Goal: Transaction & Acquisition: Purchase product/service

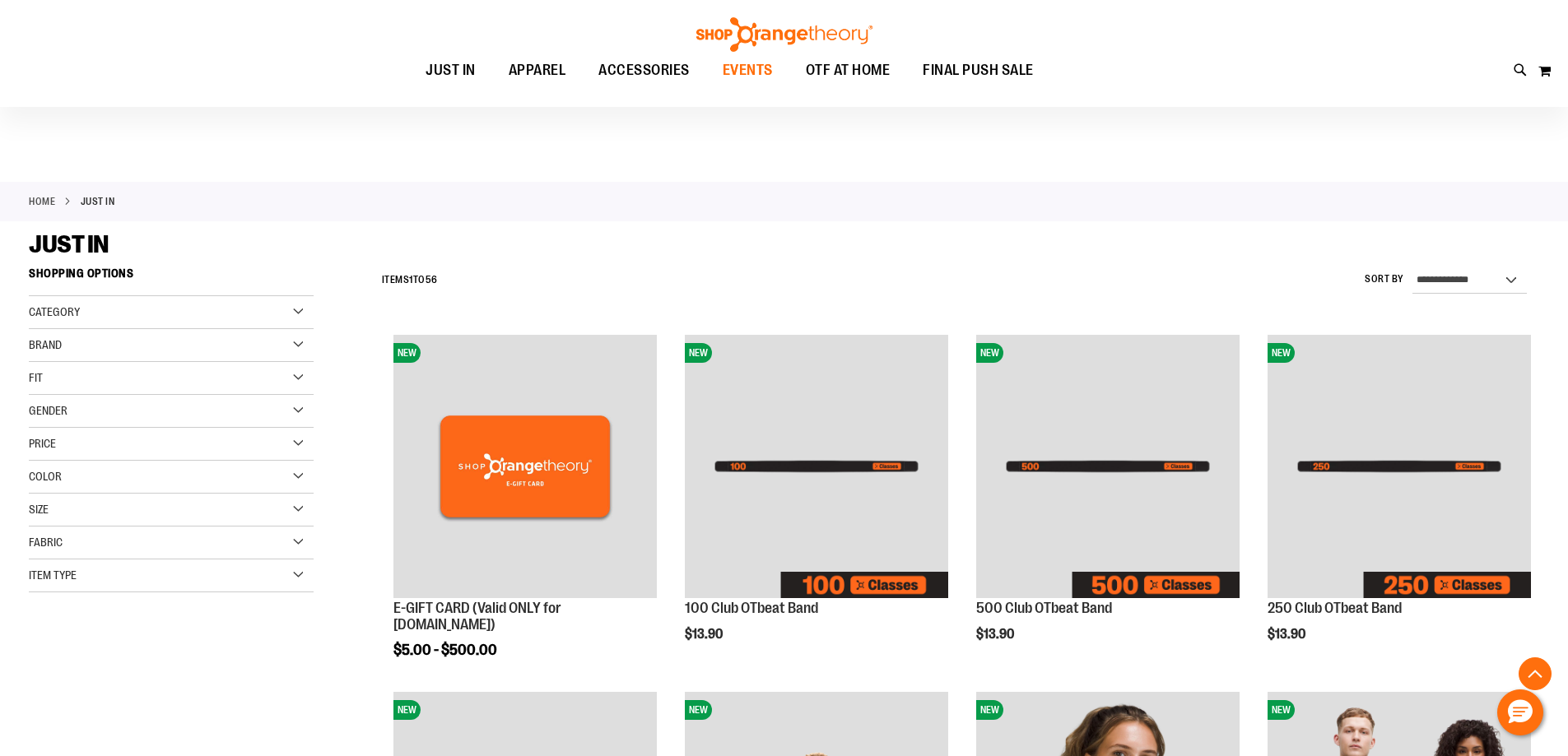
scroll to position [822, 0]
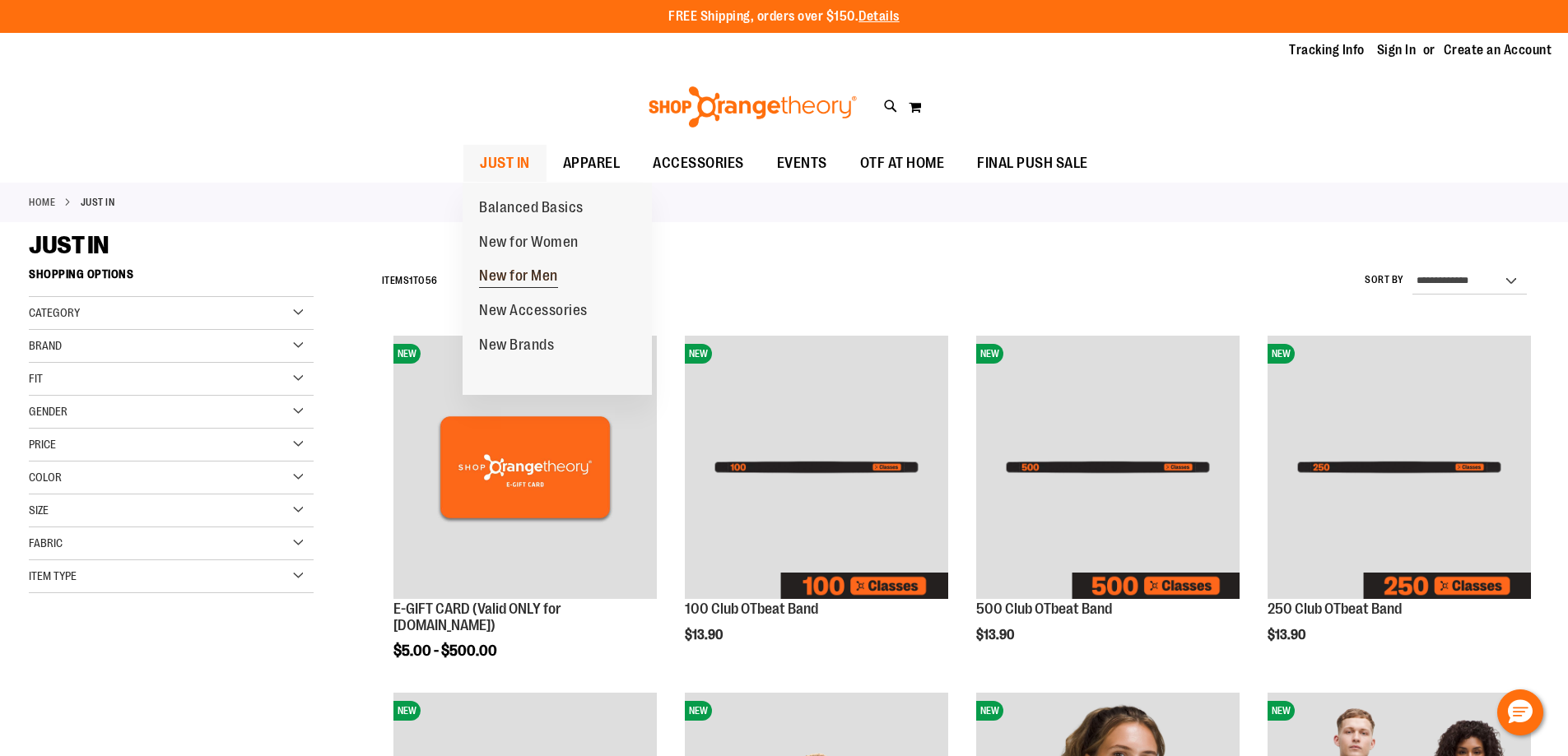
click at [510, 265] on link "New for Men" at bounding box center [518, 276] width 112 height 35
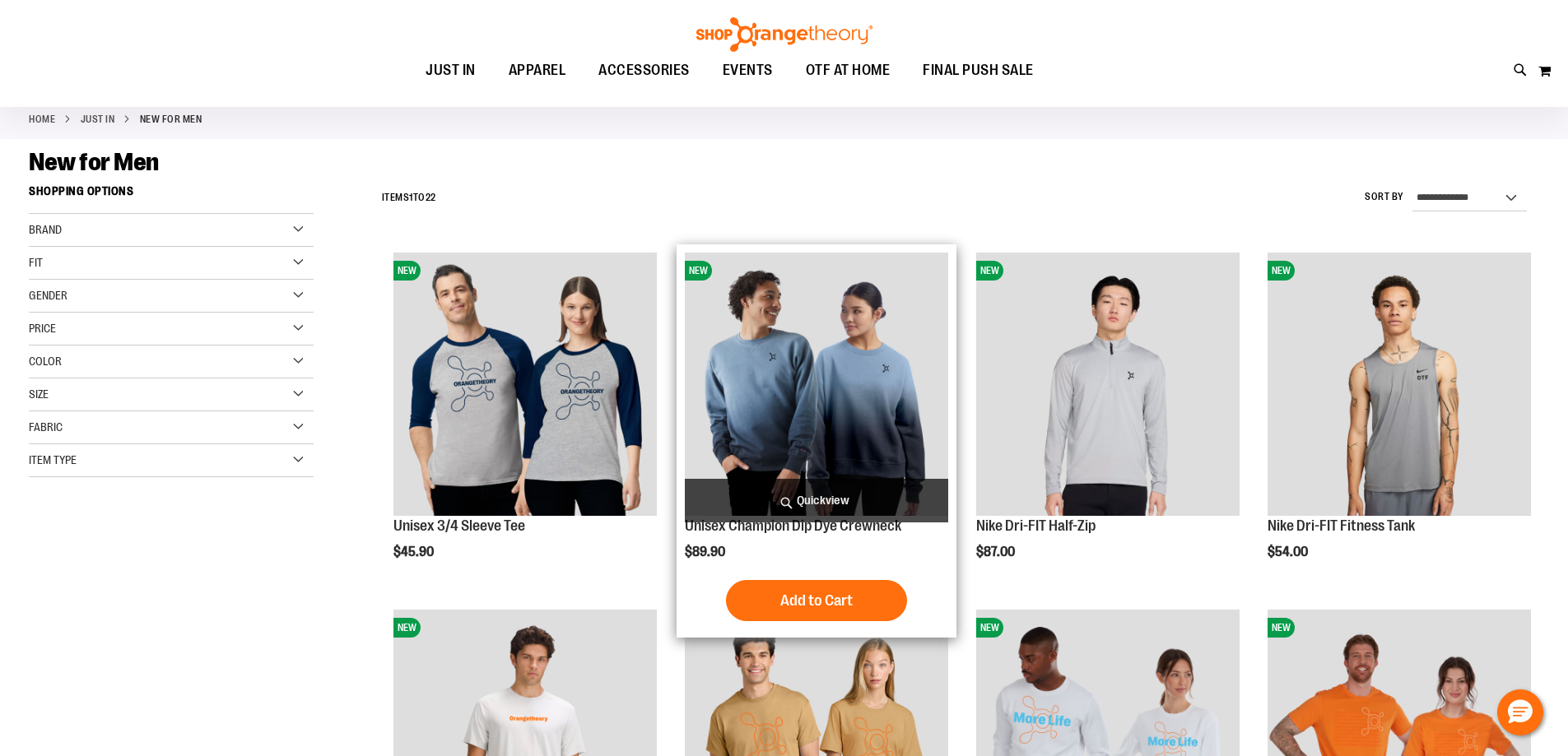
scroll to position [246, 0]
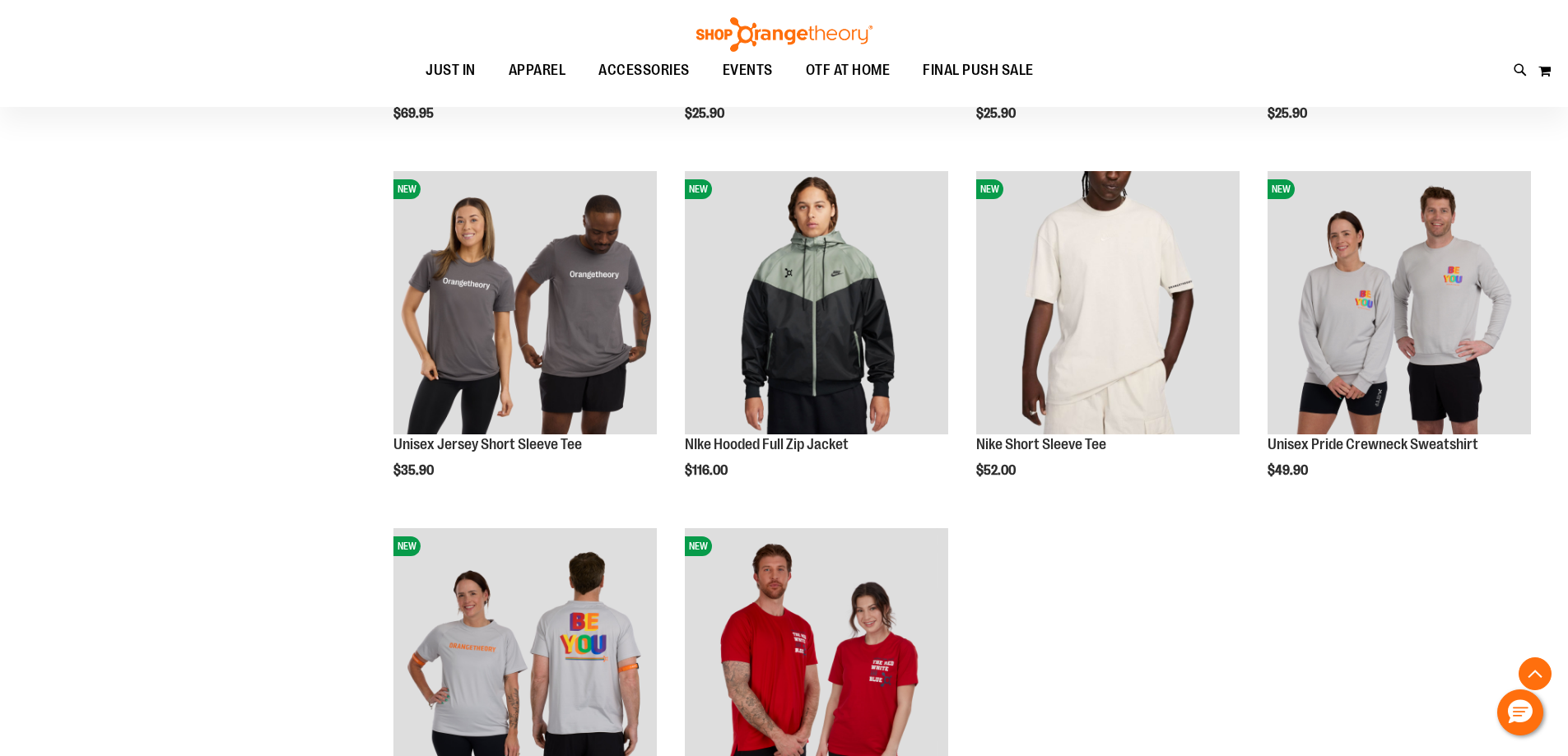
scroll to position [1563, 0]
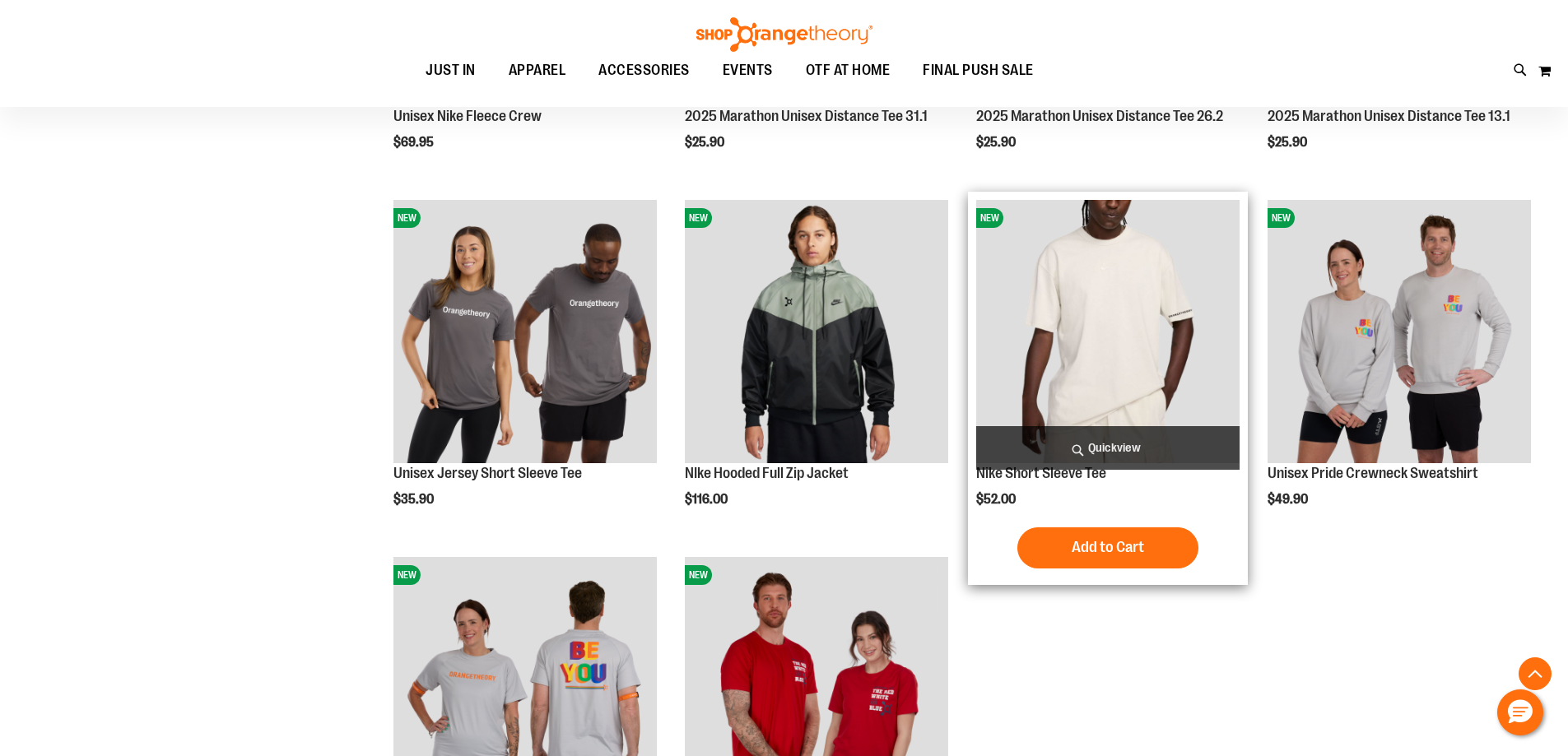
type input "**********"
click at [1136, 310] on img "product" at bounding box center [1108, 331] width 263 height 263
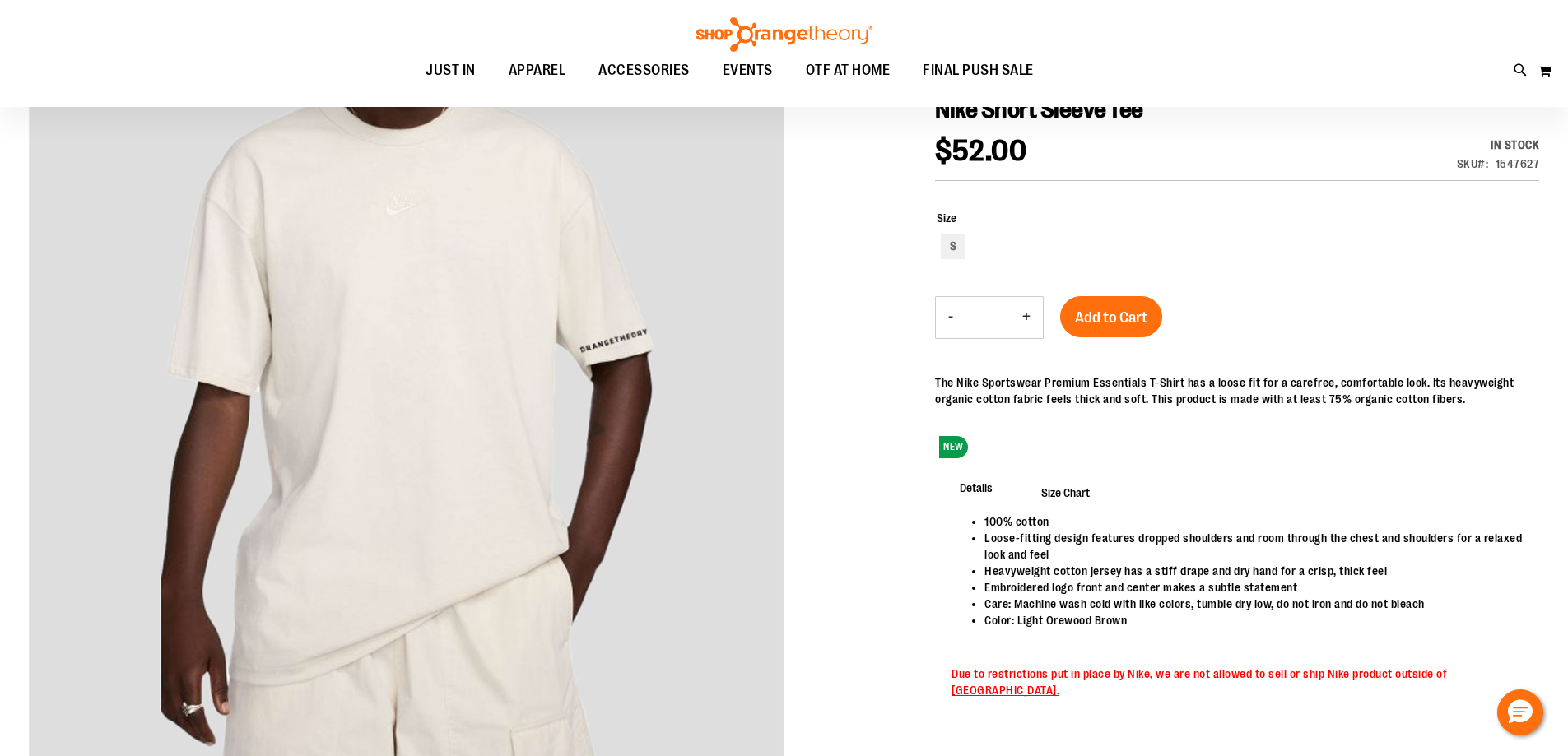
scroll to position [82, 0]
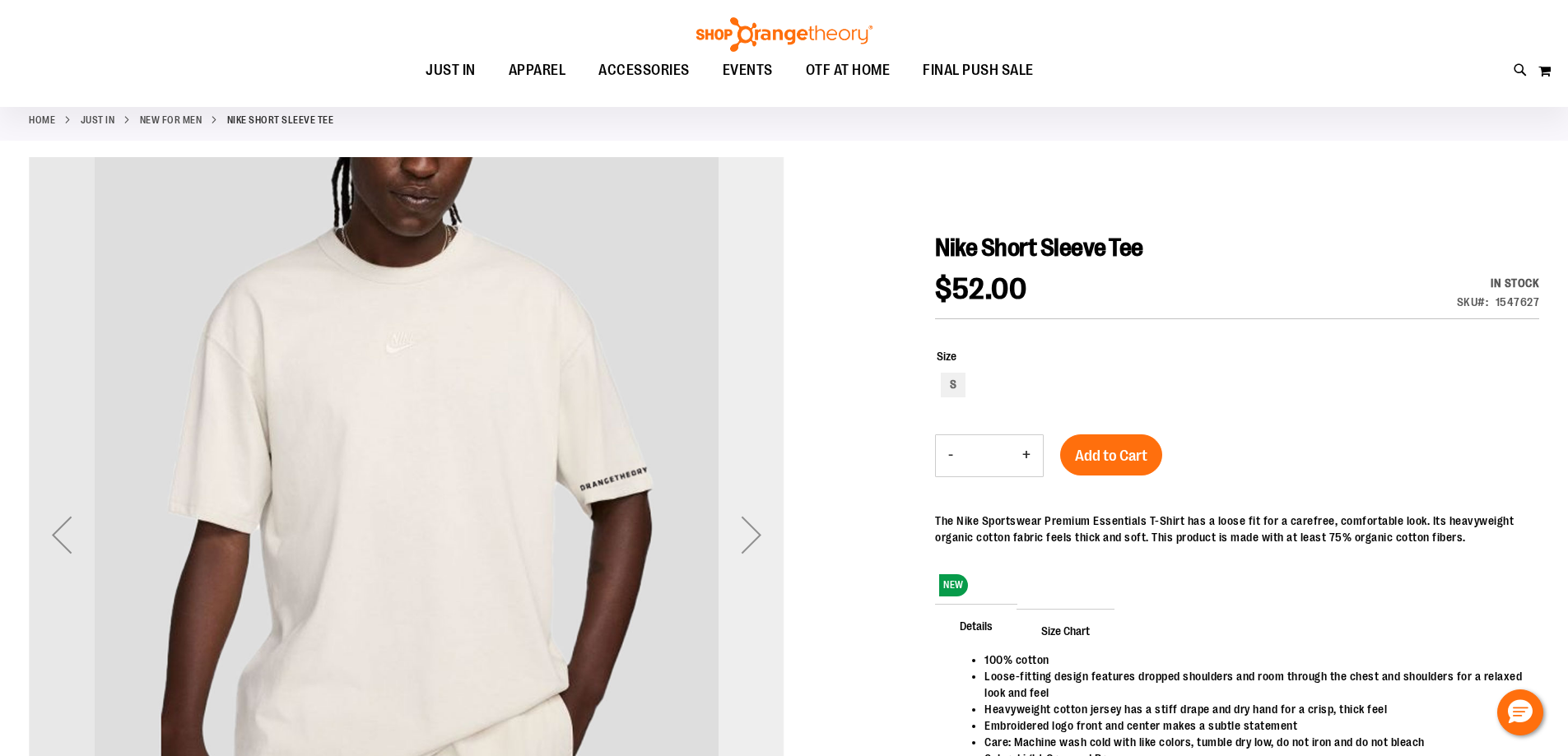
type input "**********"
click at [749, 531] on div "Next" at bounding box center [751, 535] width 66 height 66
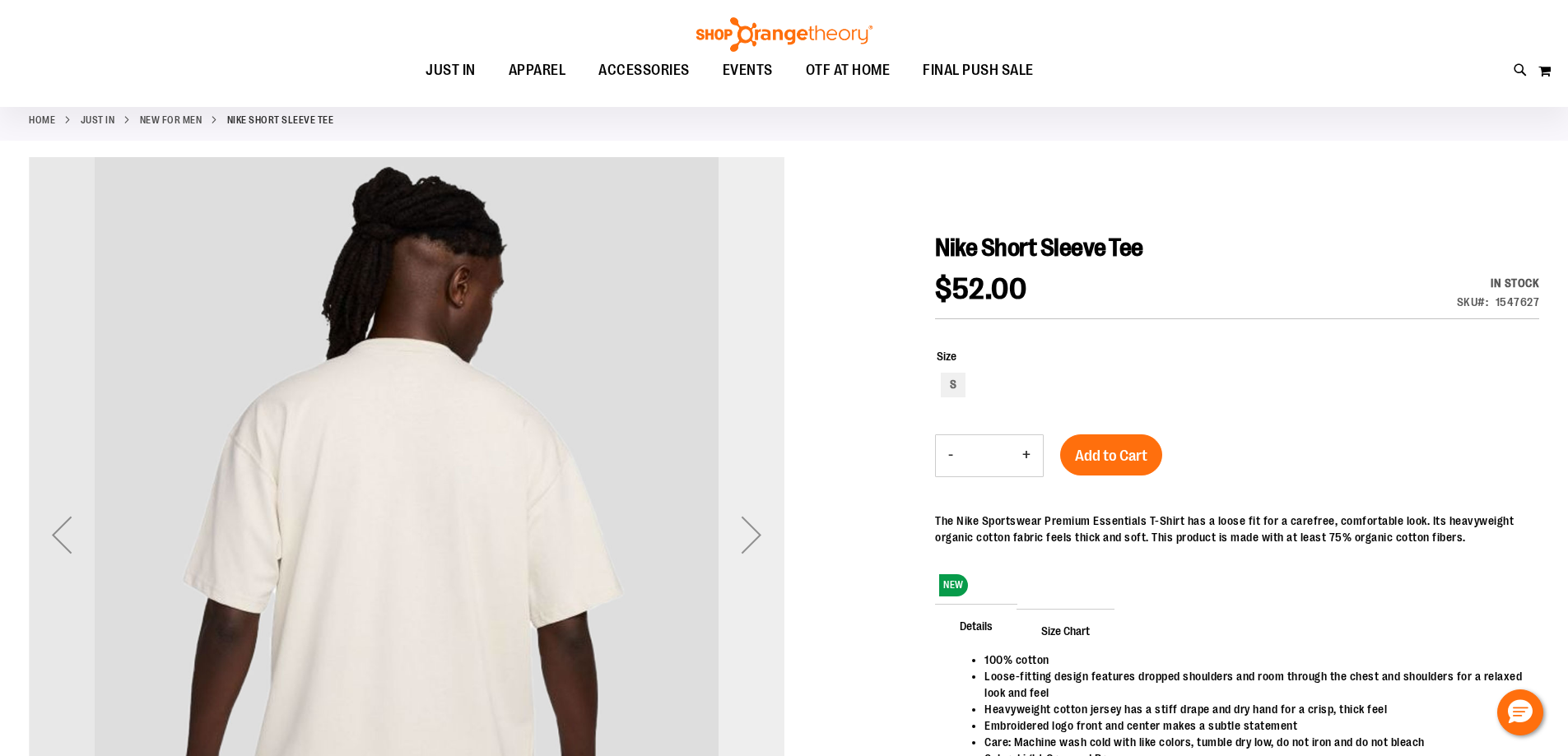
click at [749, 533] on div "Next" at bounding box center [751, 535] width 66 height 66
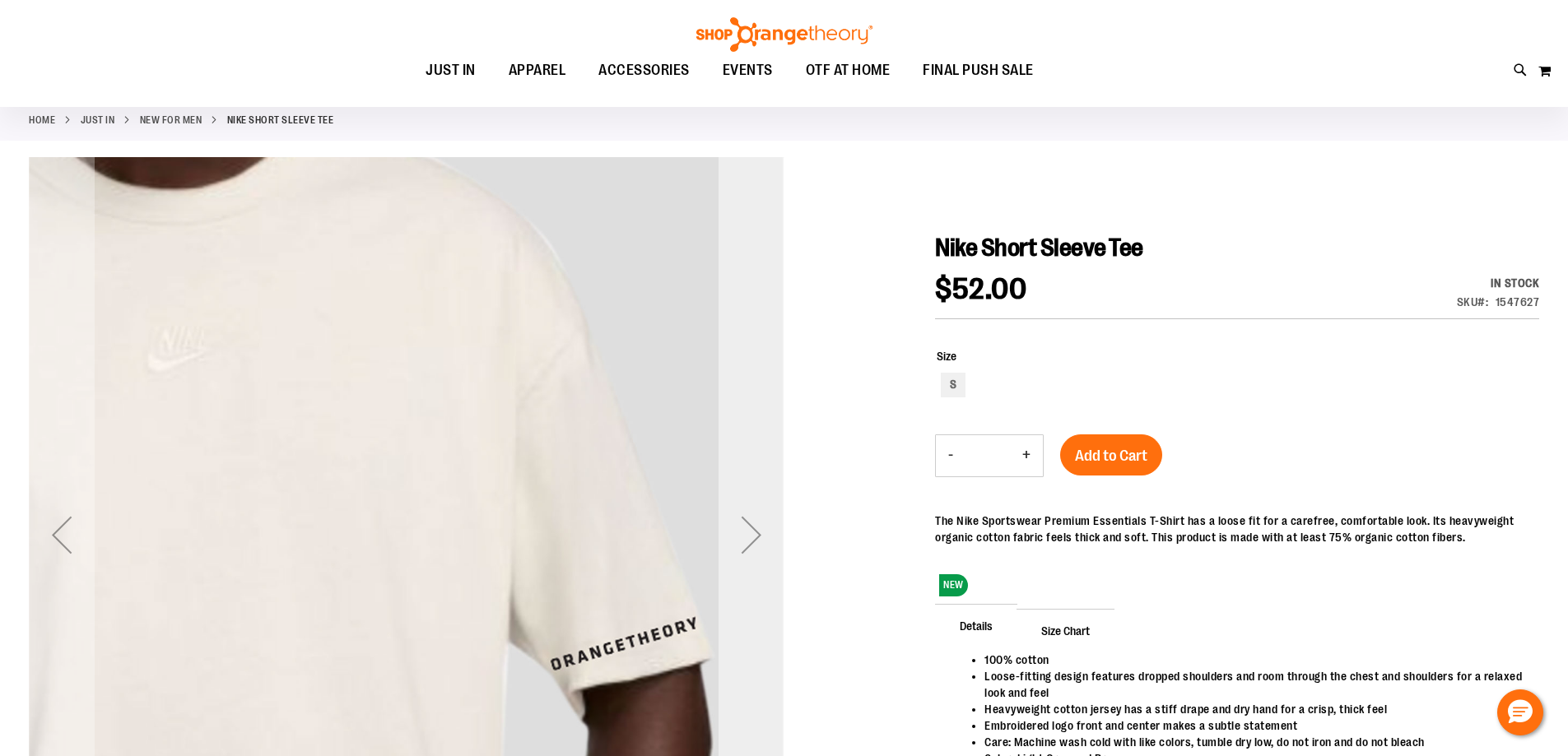
click at [752, 535] on div "Next" at bounding box center [751, 535] width 66 height 66
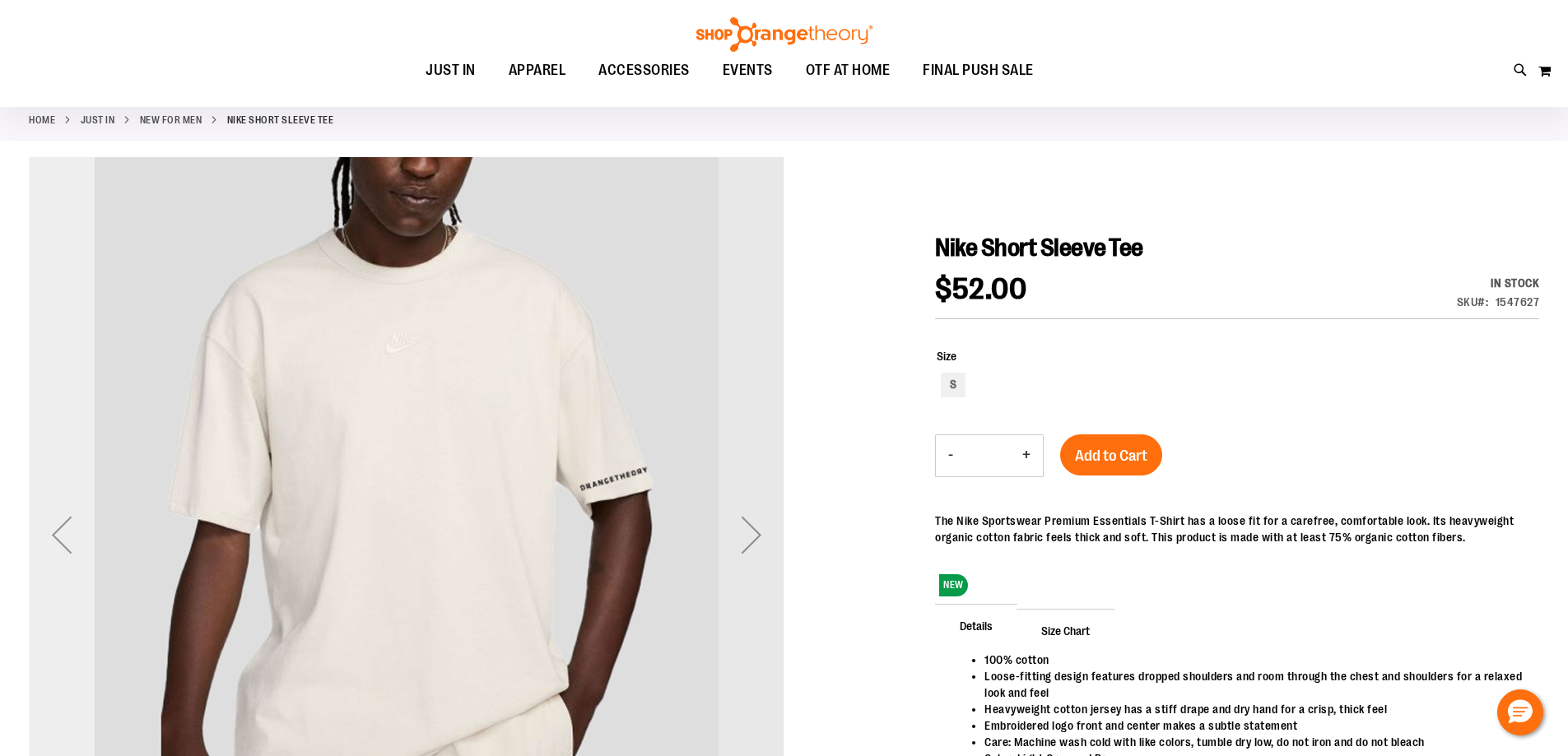
click at [60, 540] on div "Previous" at bounding box center [62, 535] width 66 height 66
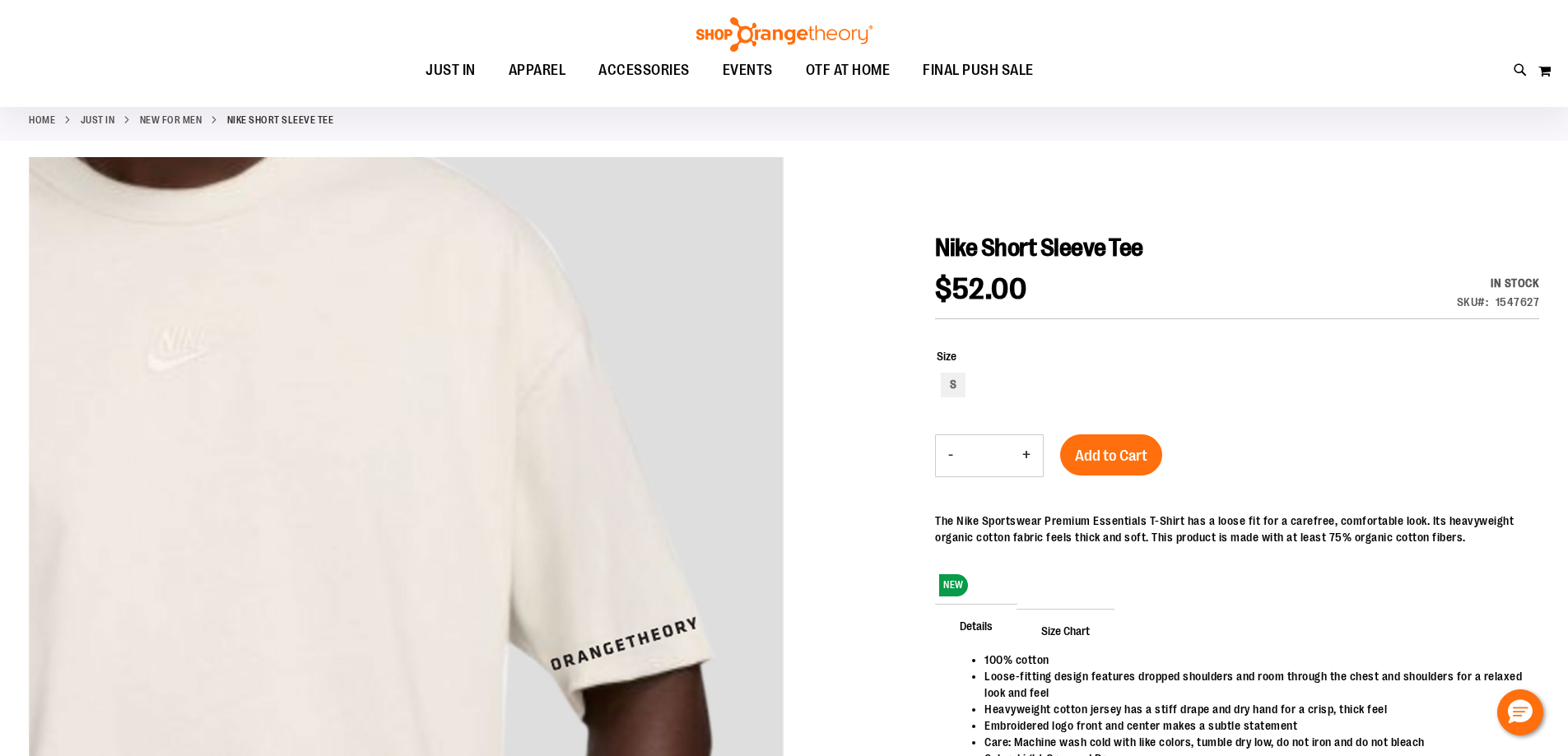
scroll to position [164, 0]
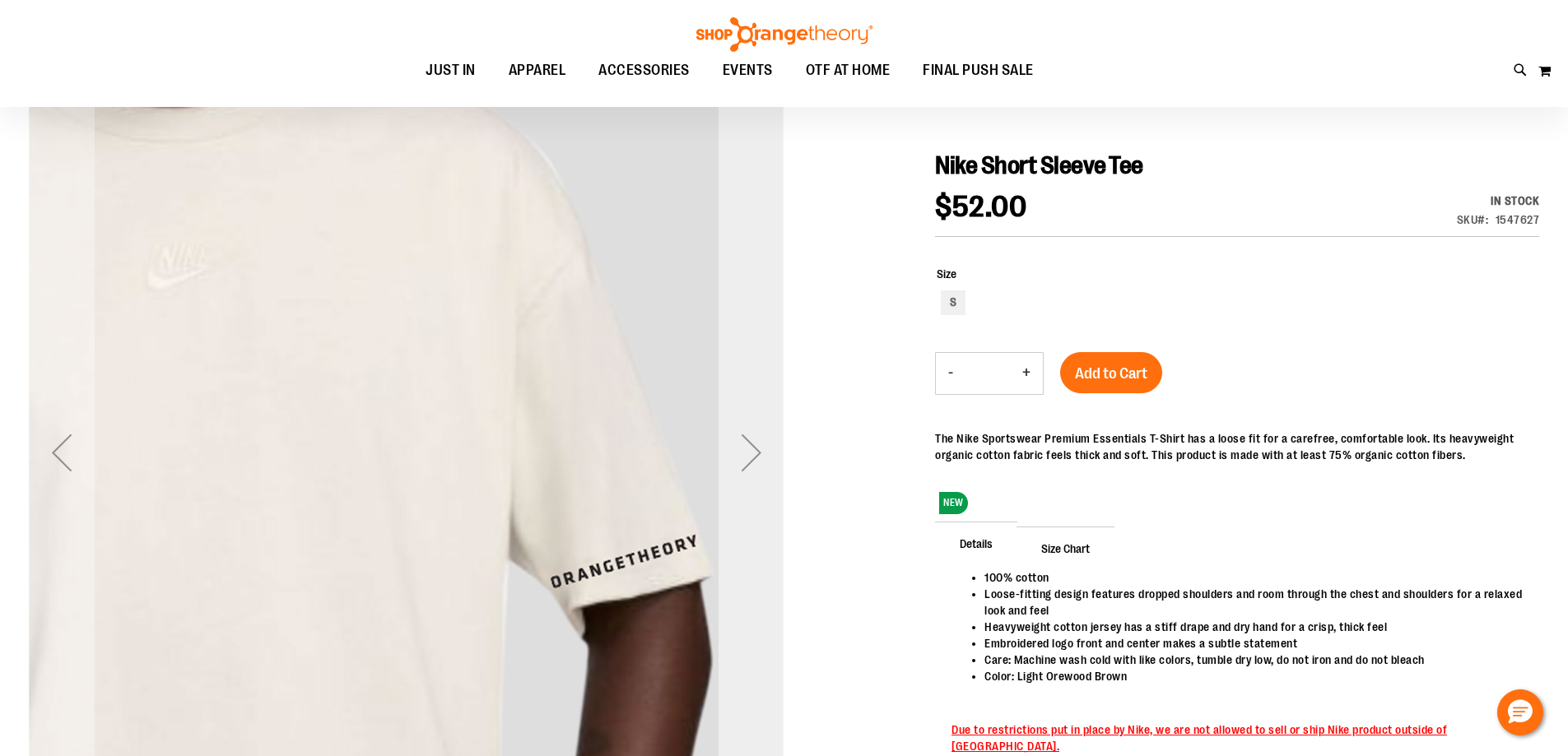
click at [754, 456] on div "Next" at bounding box center [751, 453] width 66 height 66
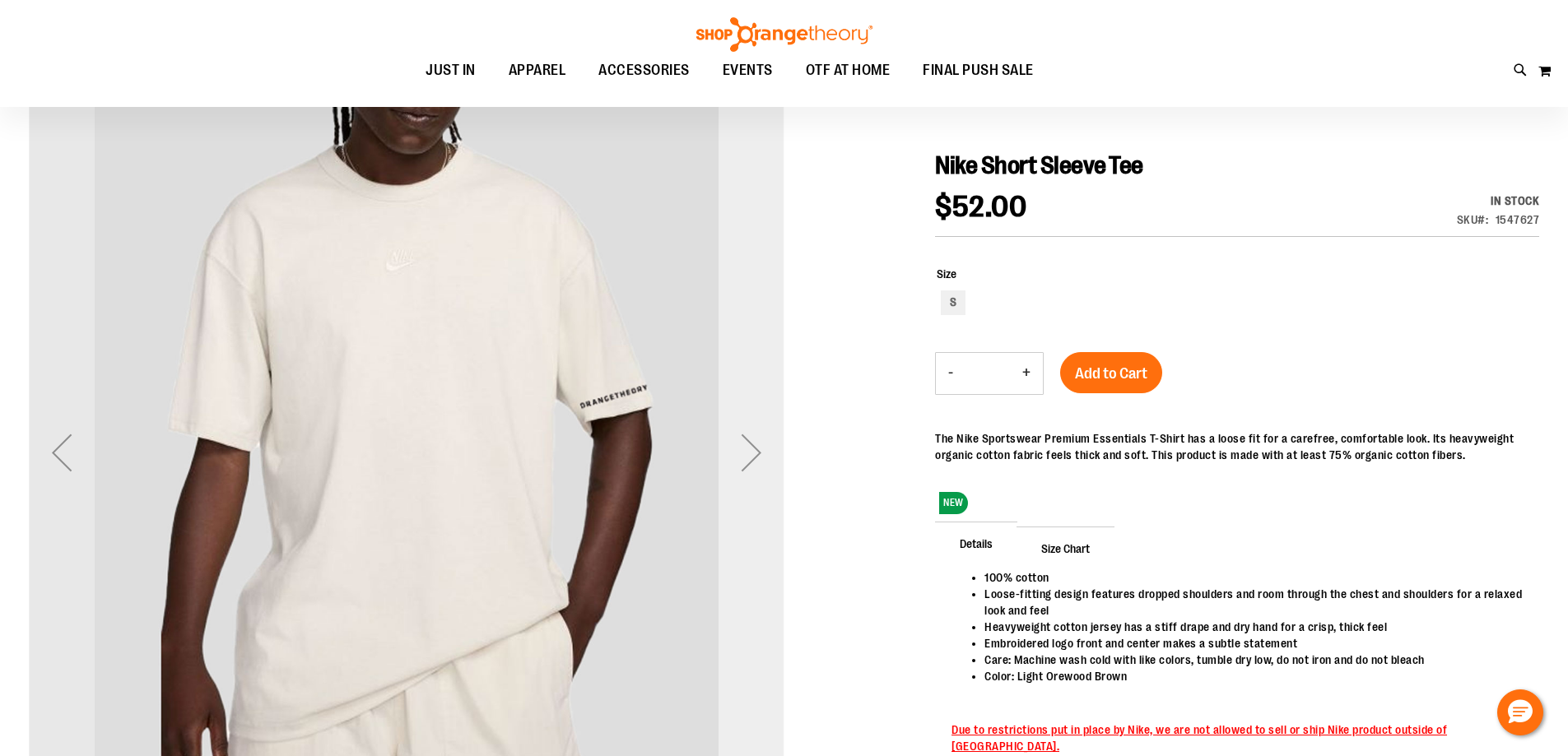
click at [754, 456] on div "Next" at bounding box center [751, 453] width 66 height 66
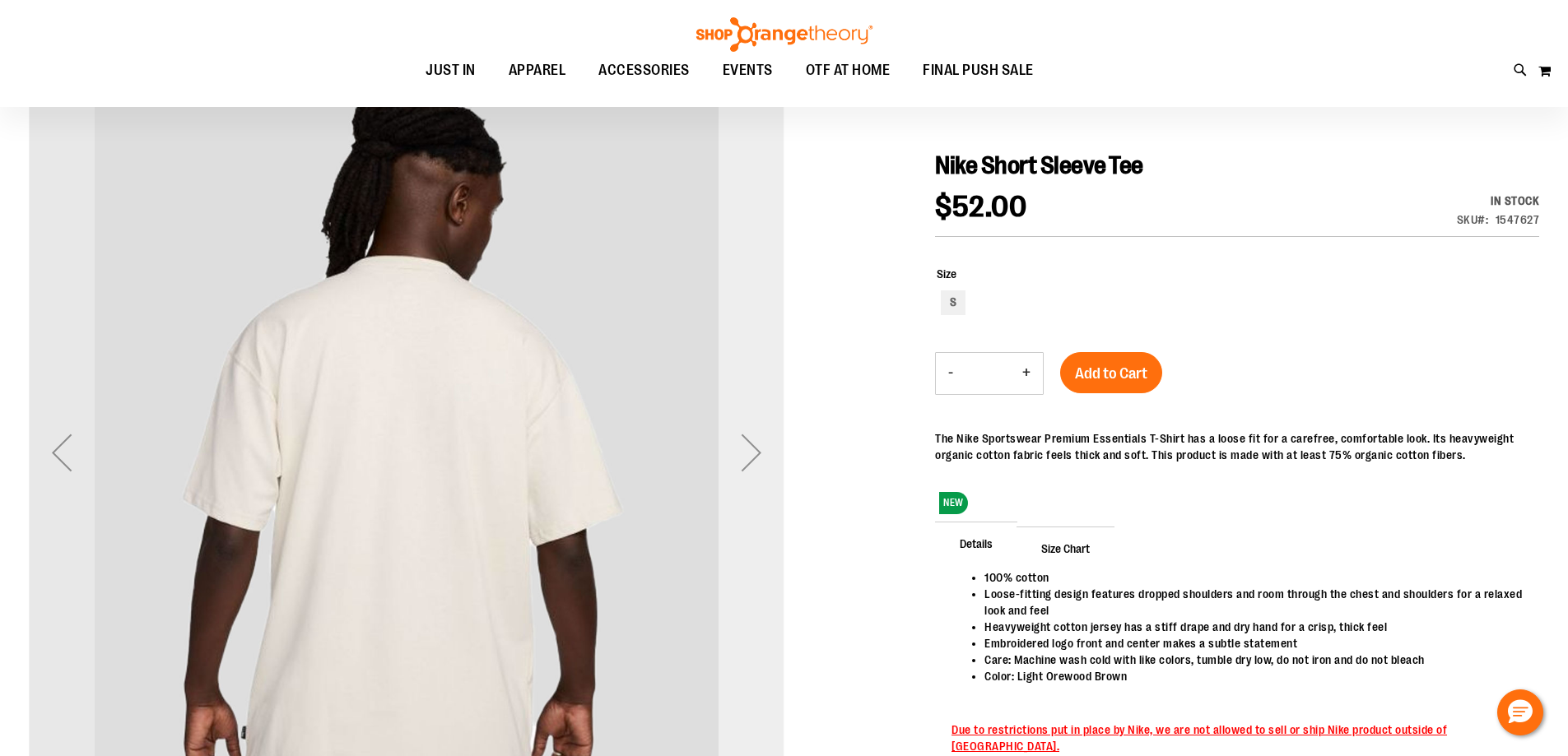
click at [754, 456] on div "Next" at bounding box center [751, 453] width 66 height 66
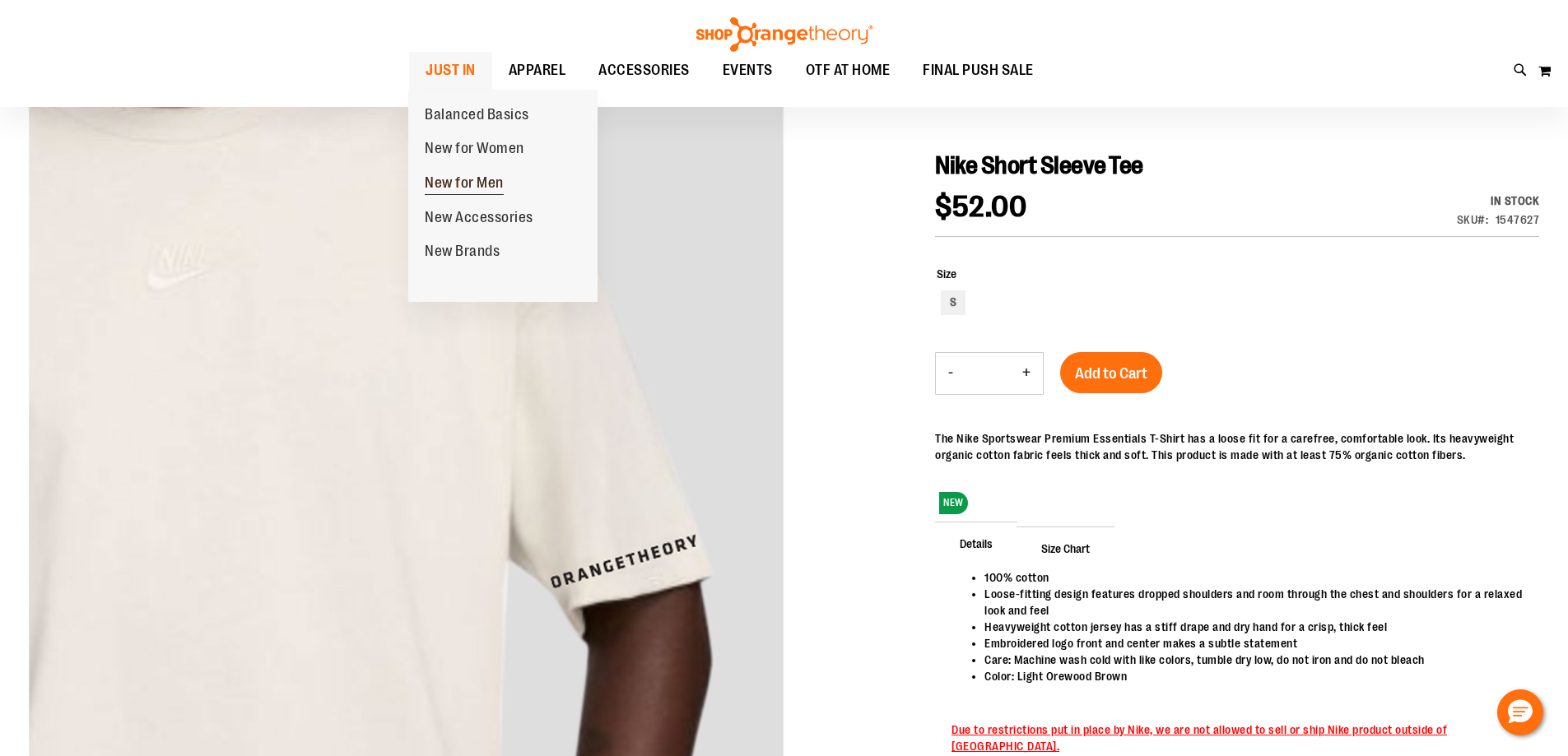
click at [476, 175] on span "New for Men" at bounding box center [464, 185] width 79 height 20
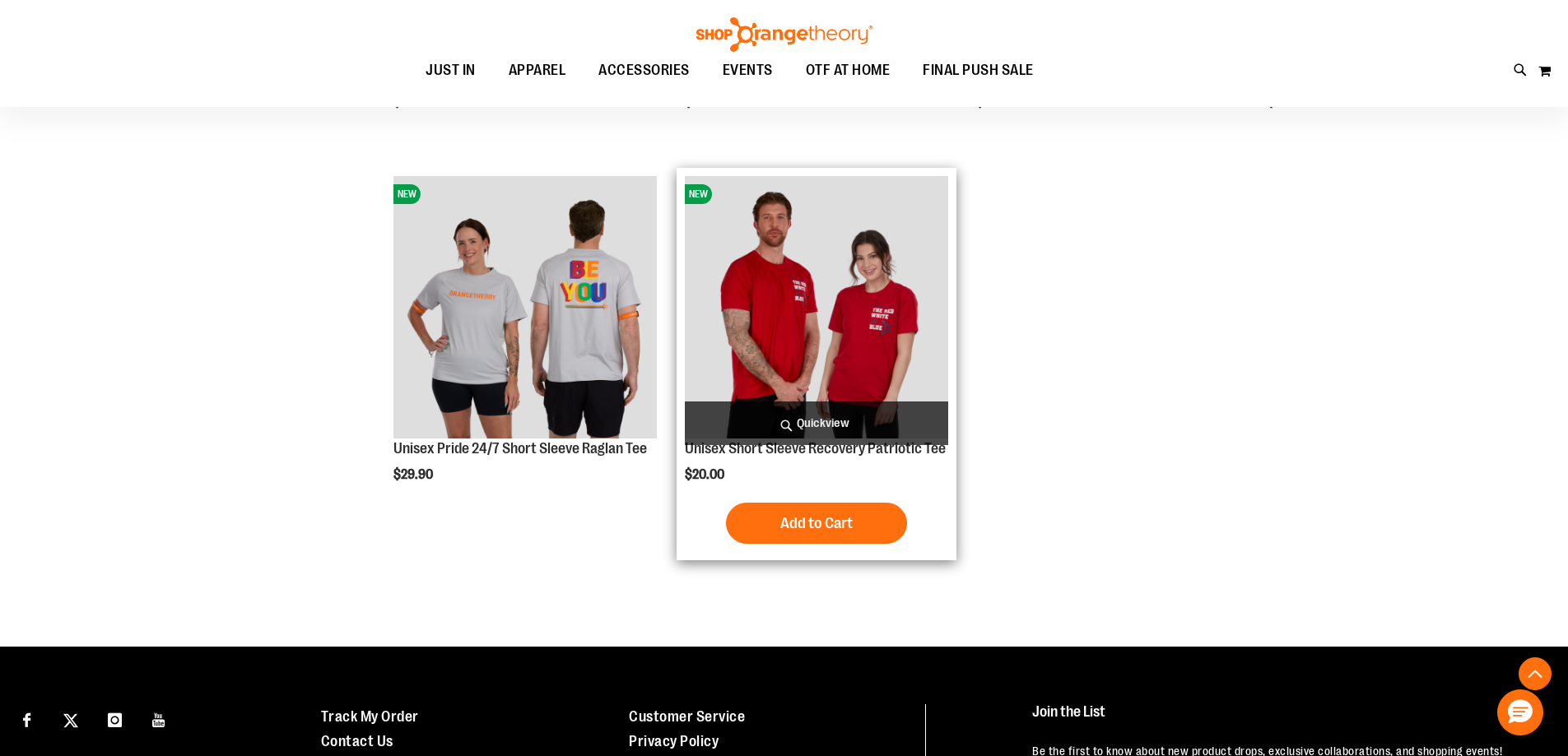
scroll to position [1943, 0]
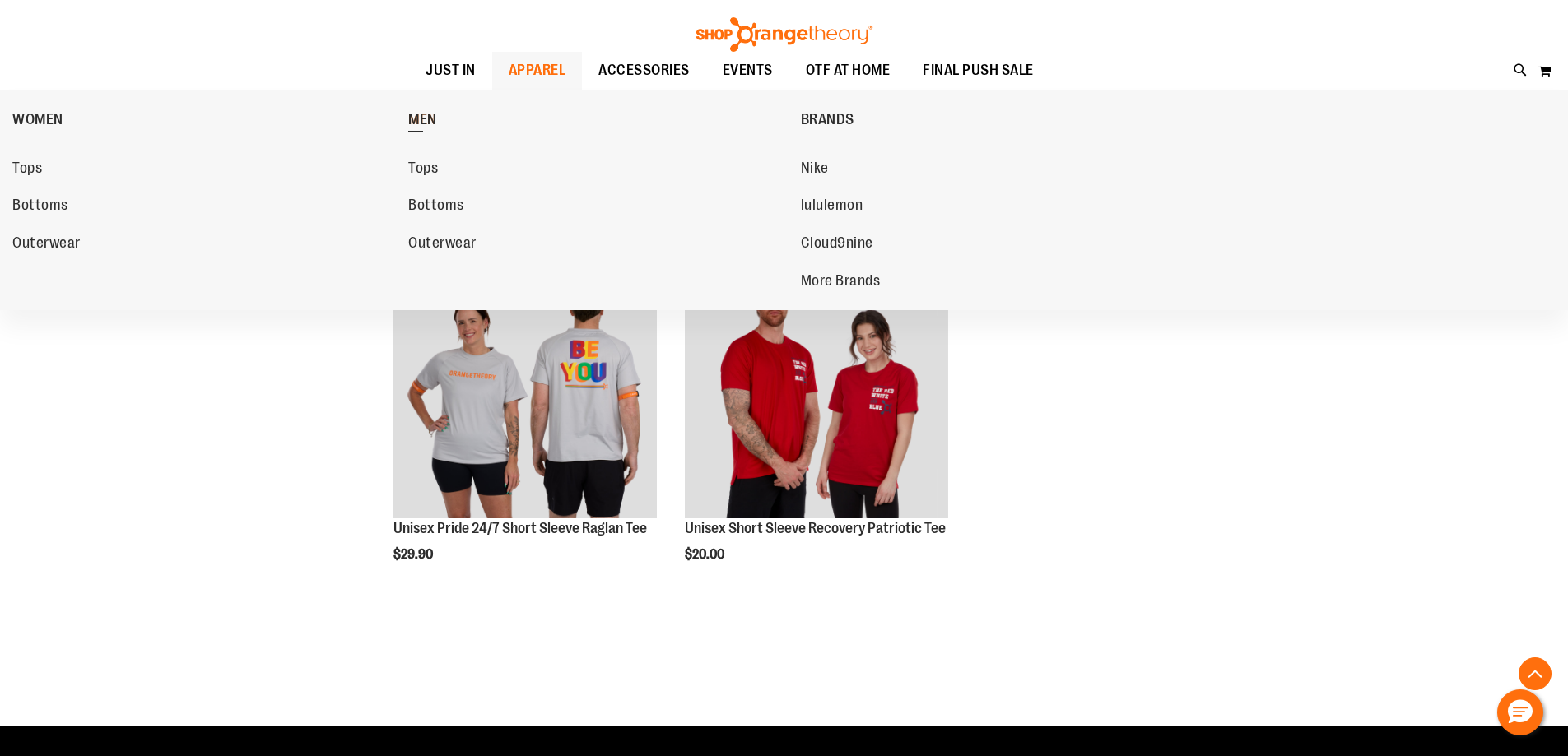
type input "**********"
click at [410, 115] on span "MEN" at bounding box center [422, 121] width 29 height 20
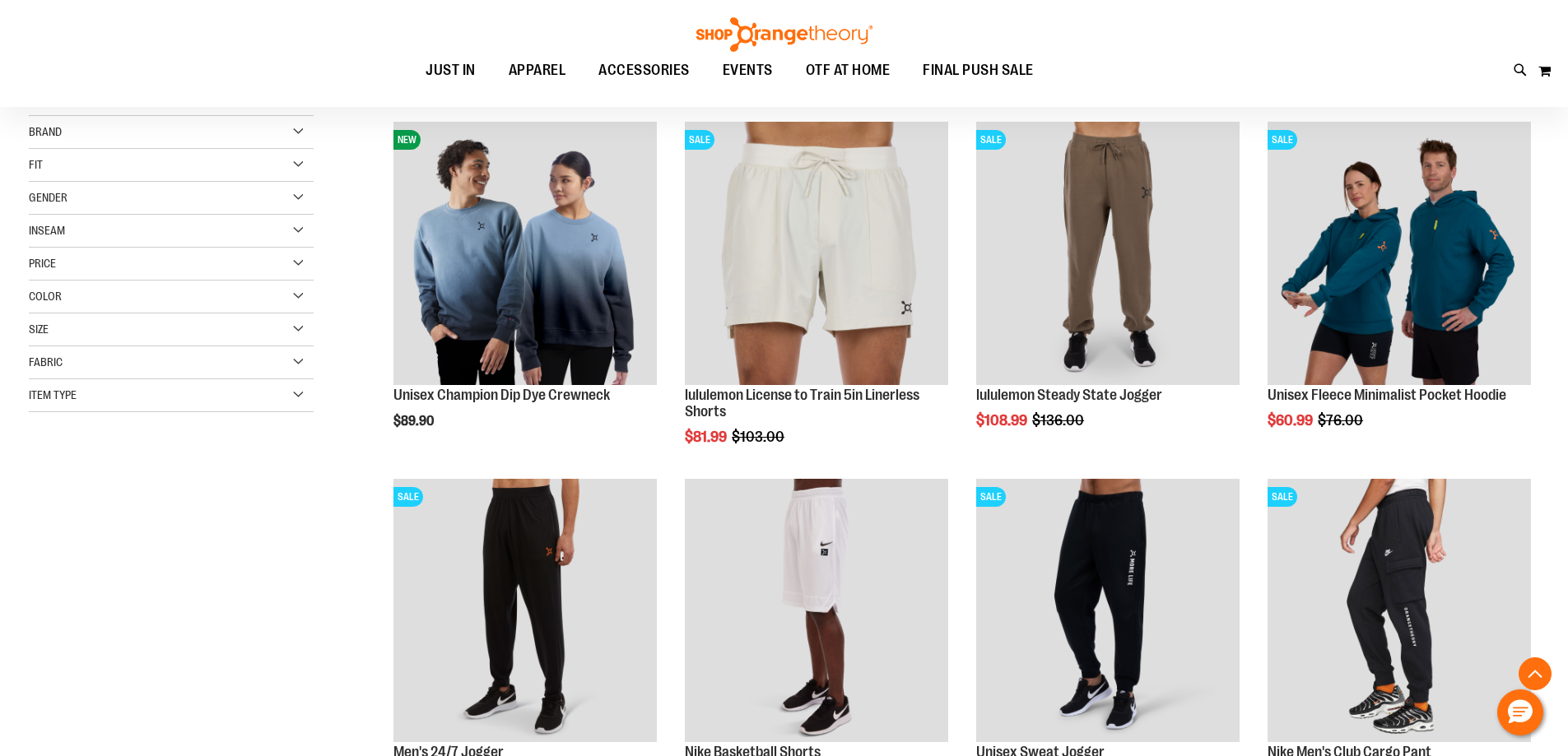
scroll to position [329, 0]
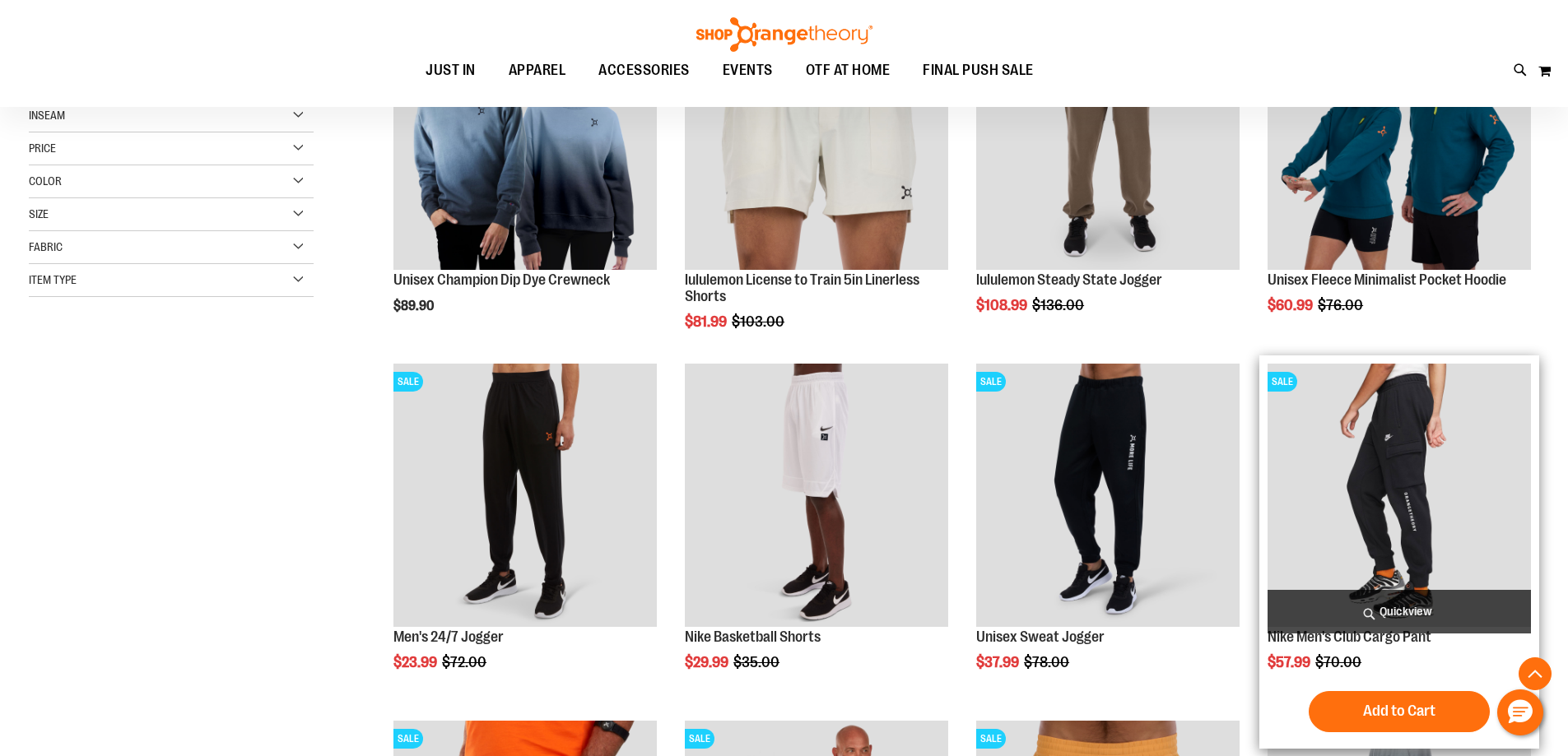
type input "**********"
click at [1371, 415] on img "product" at bounding box center [1399, 496] width 263 height 263
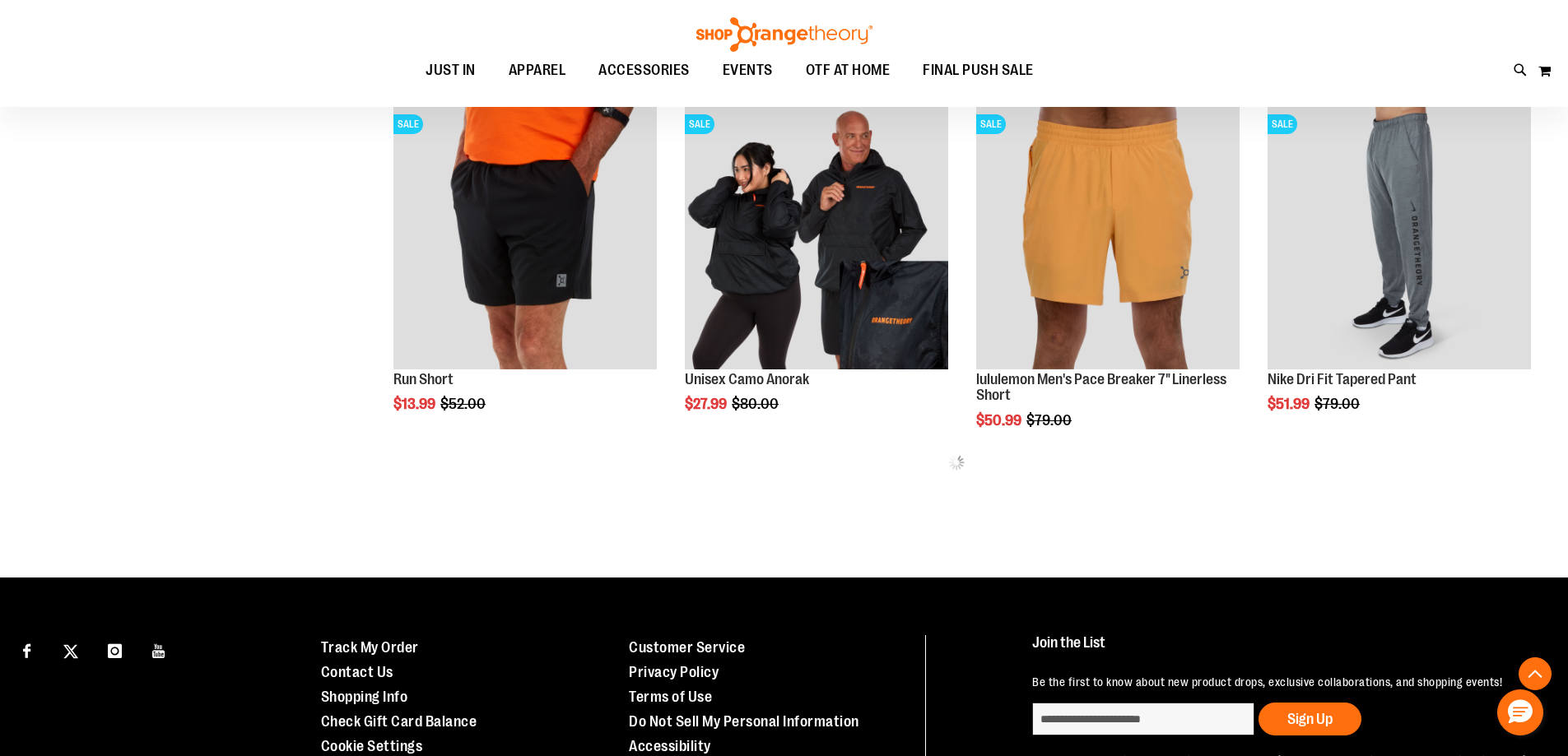
scroll to position [641, 0]
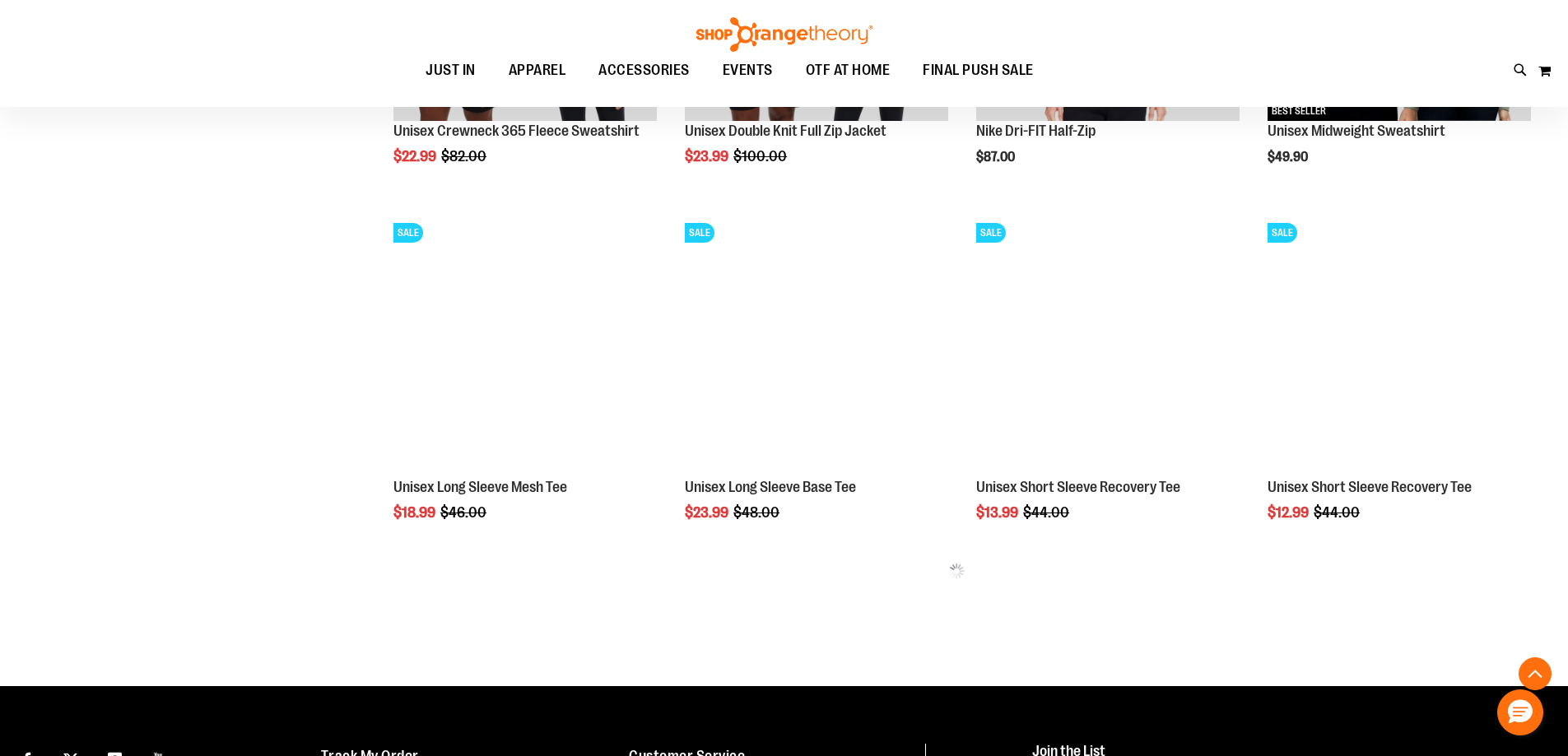
scroll to position [1874, 0]
